Goal: Navigation & Orientation: Find specific page/section

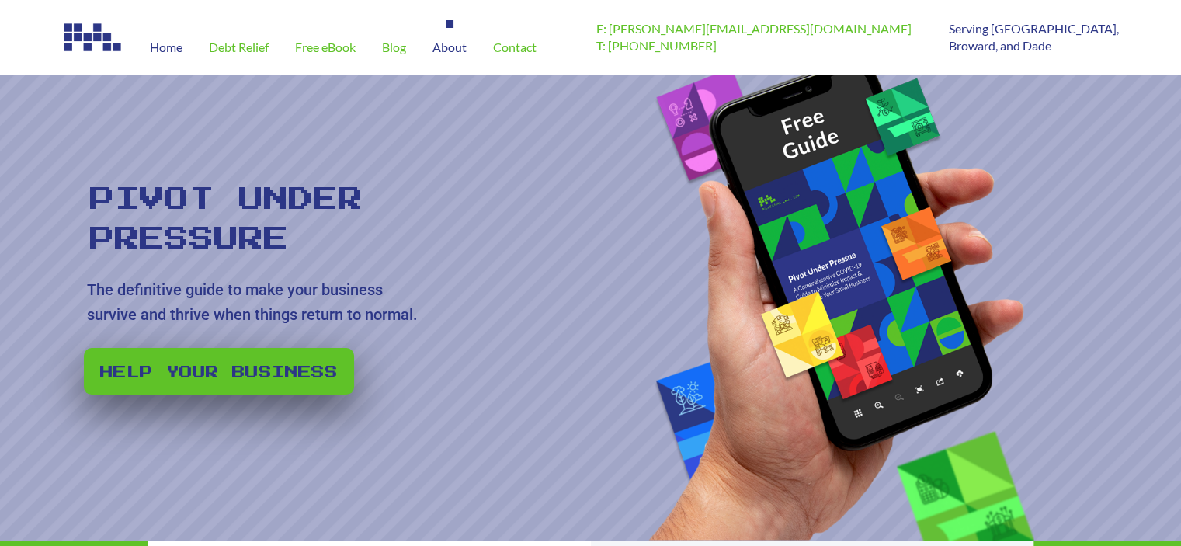
click at [460, 52] on span "About" at bounding box center [450, 47] width 34 height 12
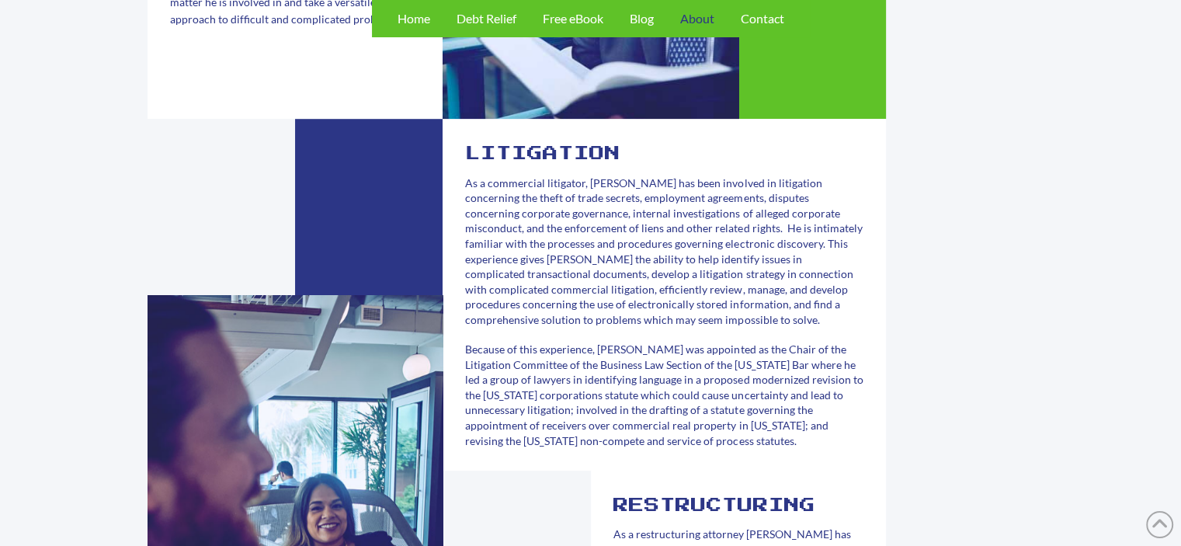
scroll to position [544, 0]
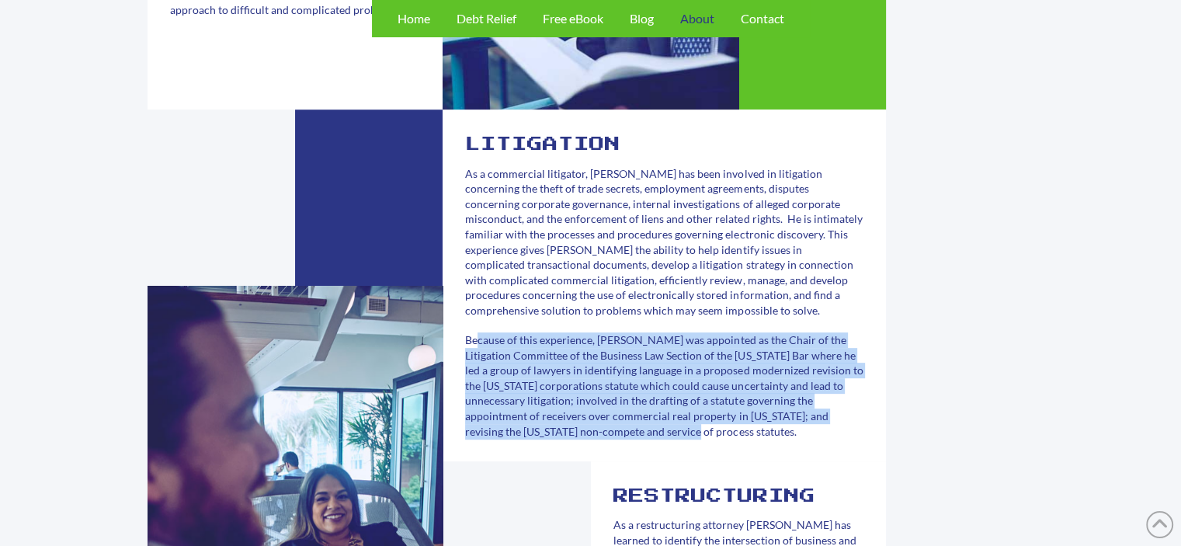
drag, startPoint x: 628, startPoint y: 417, endPoint x: 466, endPoint y: 344, distance: 177.9
click at [466, 344] on p "Because of this experience, [PERSON_NAME] was appointed as the Chair of the Lit…" at bounding box center [664, 385] width 398 height 106
click at [466, 347] on span "Because of this experience, [PERSON_NAME] was appointed as the Chair of the Lit…" at bounding box center [664, 385] width 398 height 105
drag, startPoint x: 466, startPoint y: 347, endPoint x: 651, endPoint y: 436, distance: 205.6
click at [651, 436] on span "Because of this experience, [PERSON_NAME] was appointed as the Chair of the Lit…" at bounding box center [664, 385] width 398 height 105
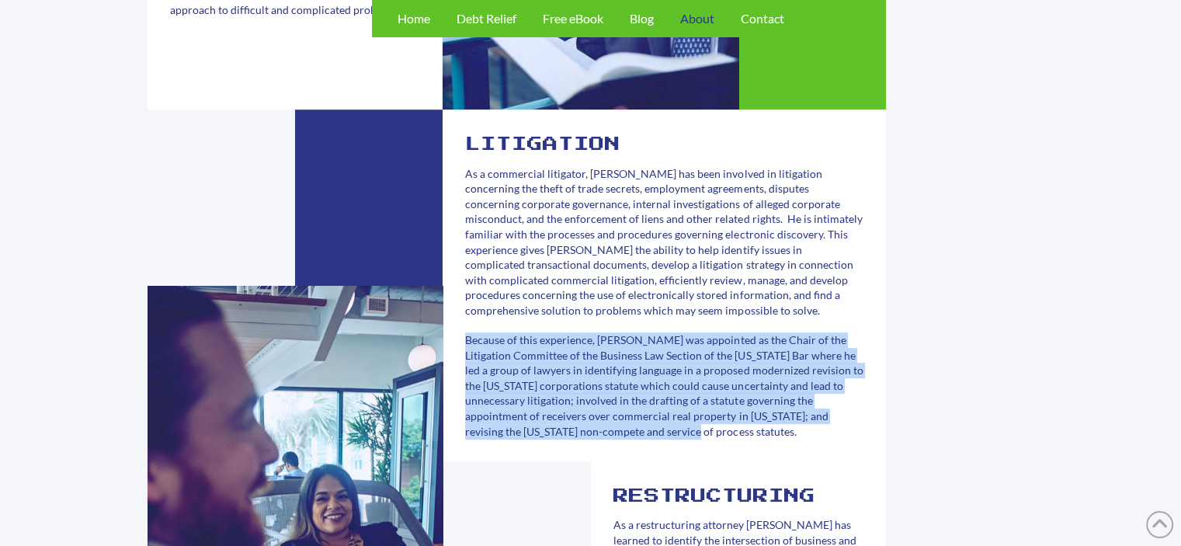
click at [651, 436] on span "Because of this experience, [PERSON_NAME] was appointed as the Chair of the Lit…" at bounding box center [664, 385] width 398 height 105
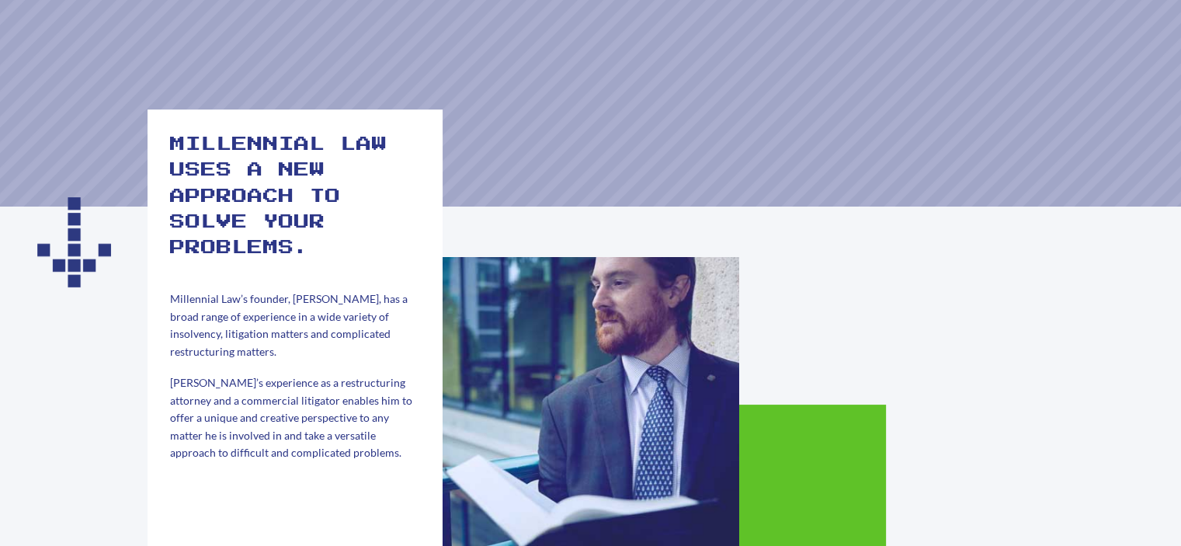
scroll to position [0, 0]
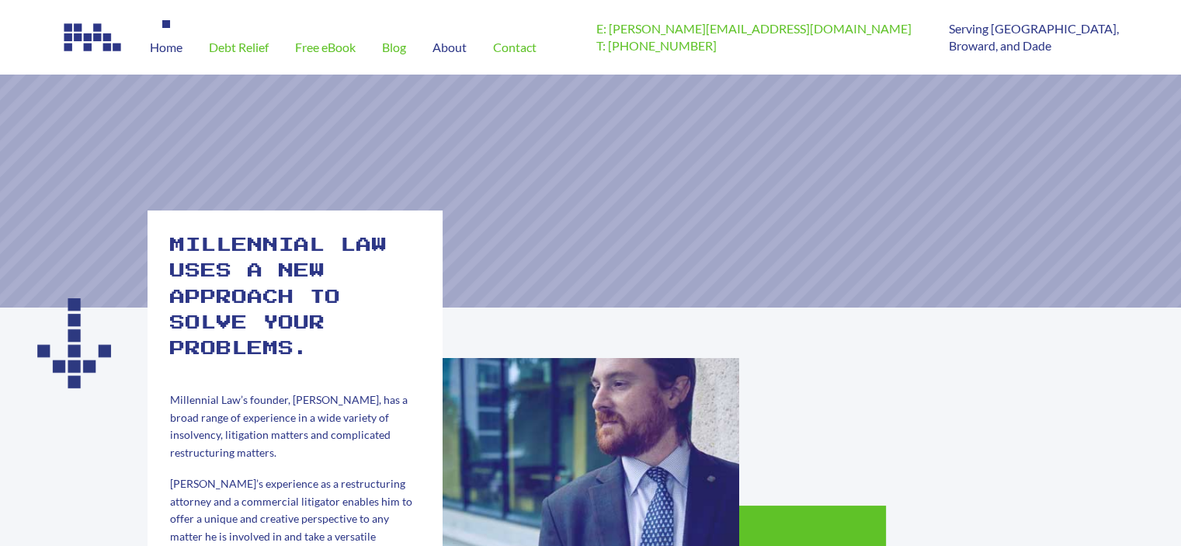
click at [163, 54] on span "Home" at bounding box center [166, 47] width 33 height 12
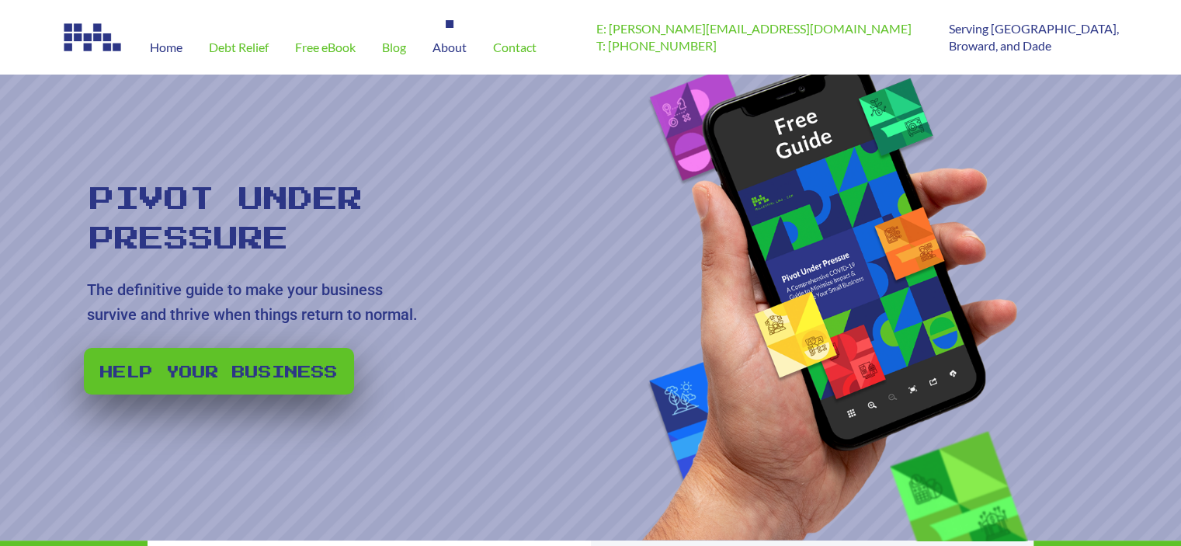
click at [453, 45] on span "About" at bounding box center [450, 47] width 34 height 12
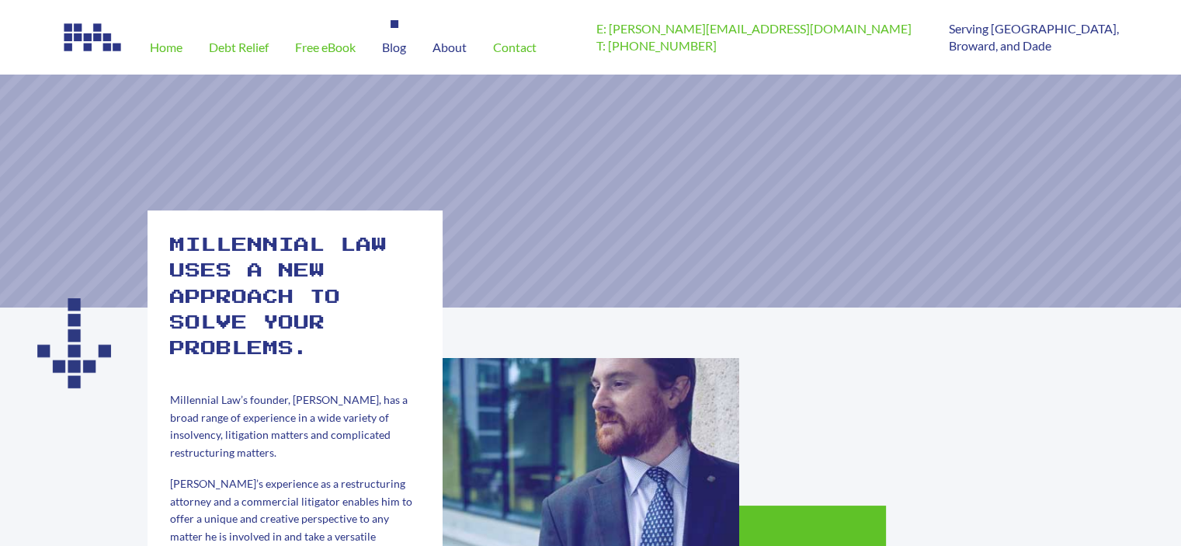
click at [398, 52] on span "Blog" at bounding box center [394, 47] width 24 height 12
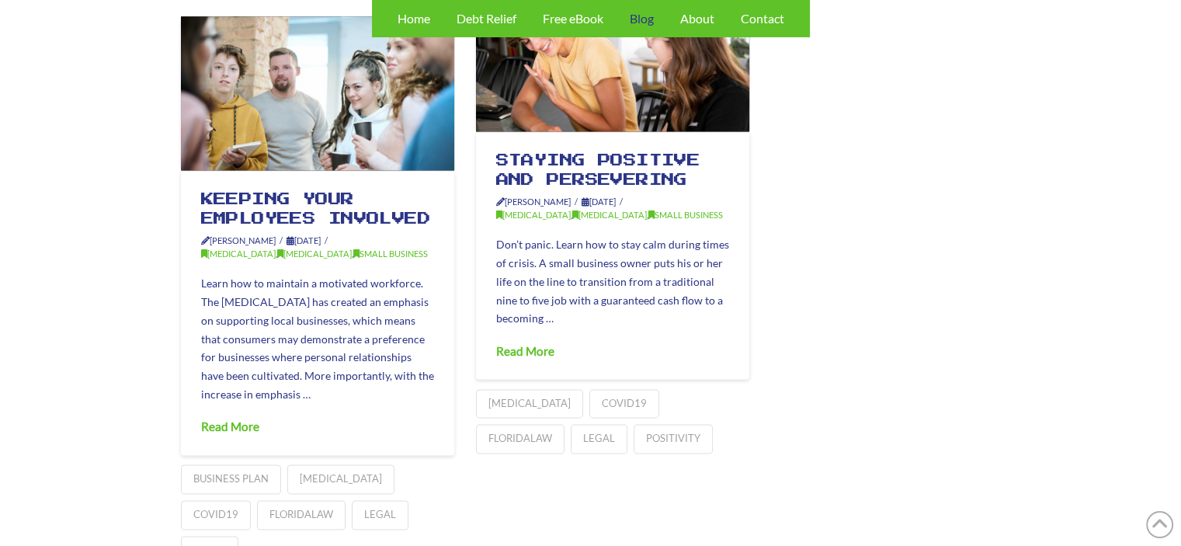
scroll to position [2805, 0]
